Goal: Navigation & Orientation: Find specific page/section

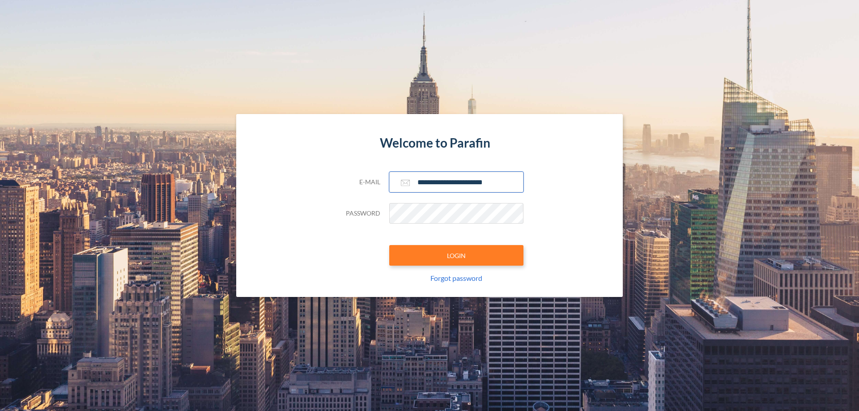
type input "**********"
click at [456, 255] on button "LOGIN" at bounding box center [456, 255] width 134 height 21
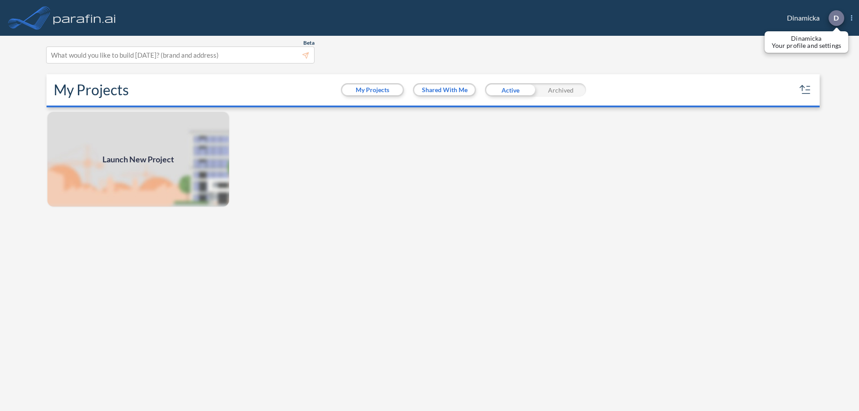
click at [836, 18] on p "D" at bounding box center [836, 18] width 5 height 8
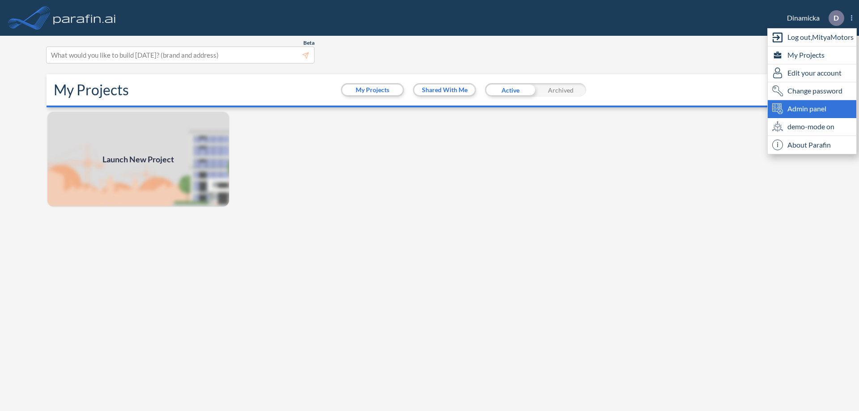
click at [812, 109] on span "Admin panel" at bounding box center [806, 108] width 39 height 11
